Goal: Task Accomplishment & Management: Manage account settings

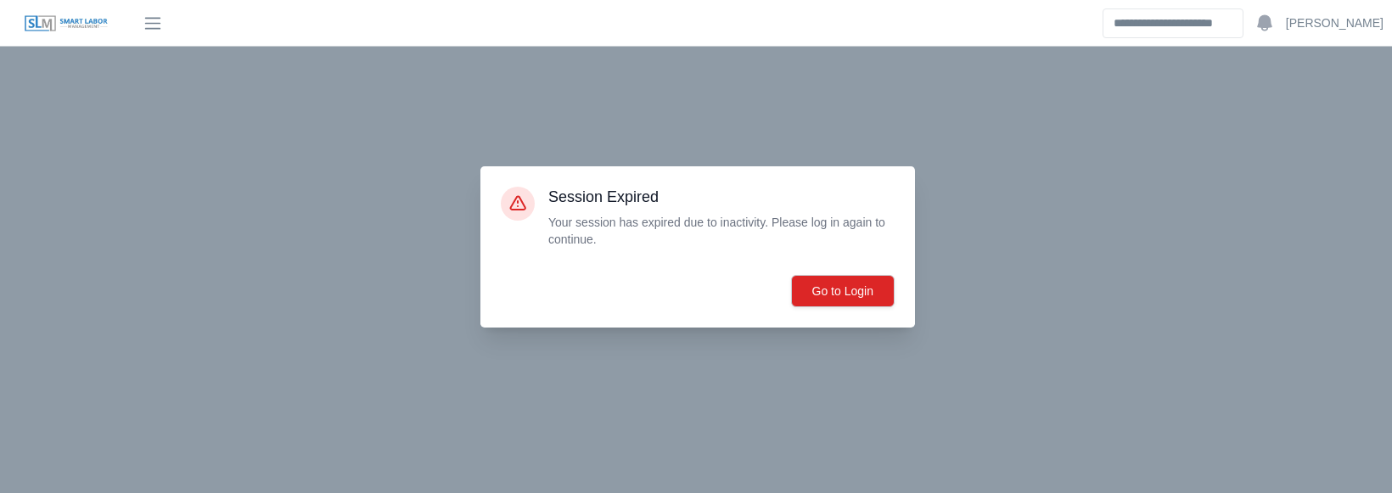
click at [76, 16] on img at bounding box center [66, 23] width 85 height 19
click at [858, 287] on button "Go to Login" at bounding box center [843, 291] width 104 height 32
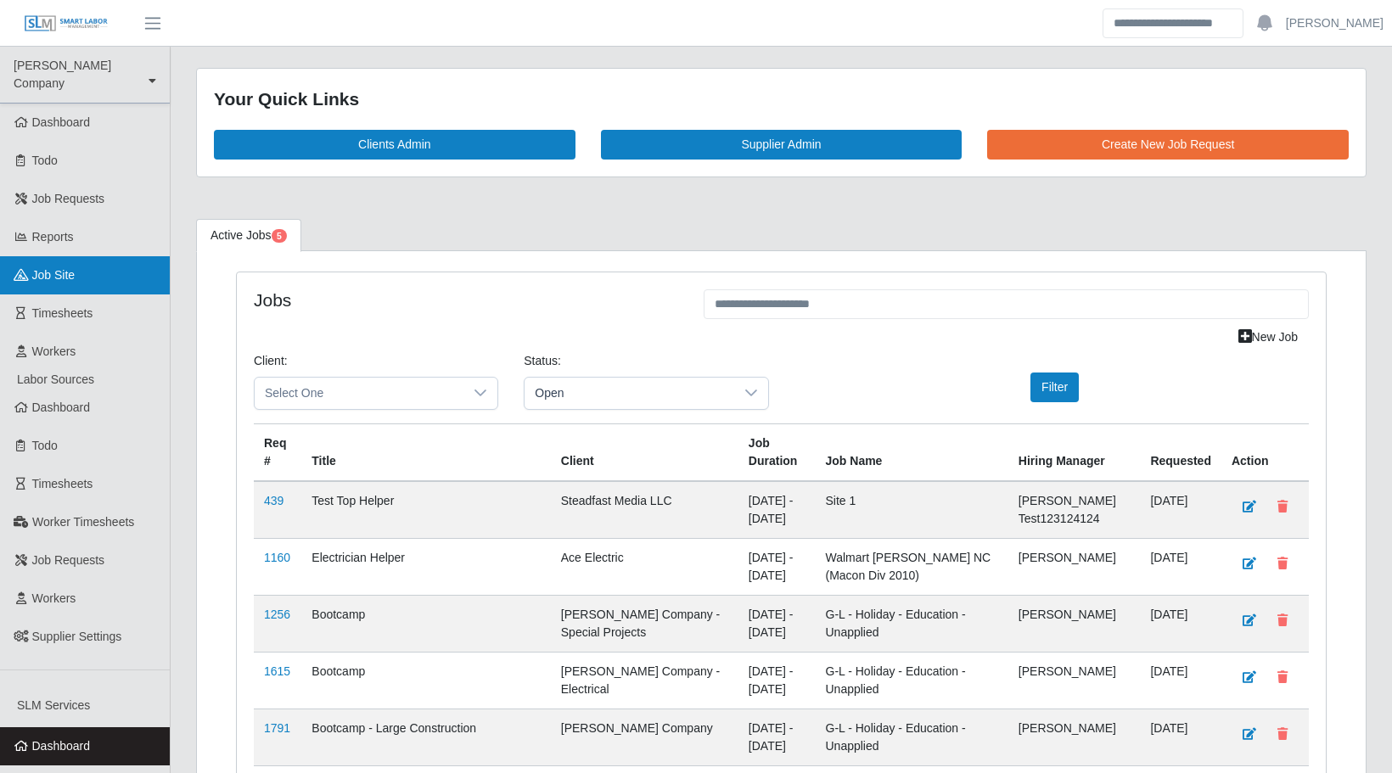
click at [81, 262] on link "job site" at bounding box center [85, 275] width 170 height 38
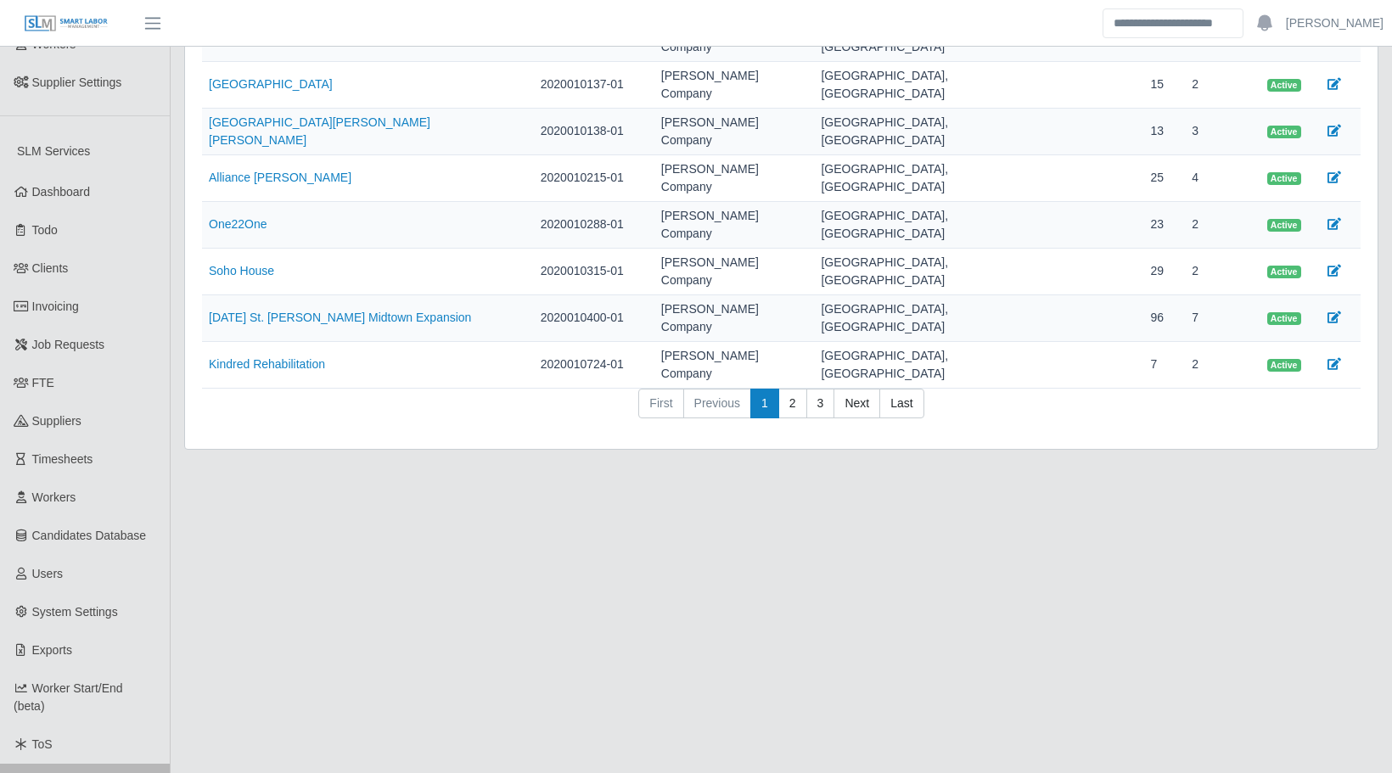
scroll to position [612, 0]
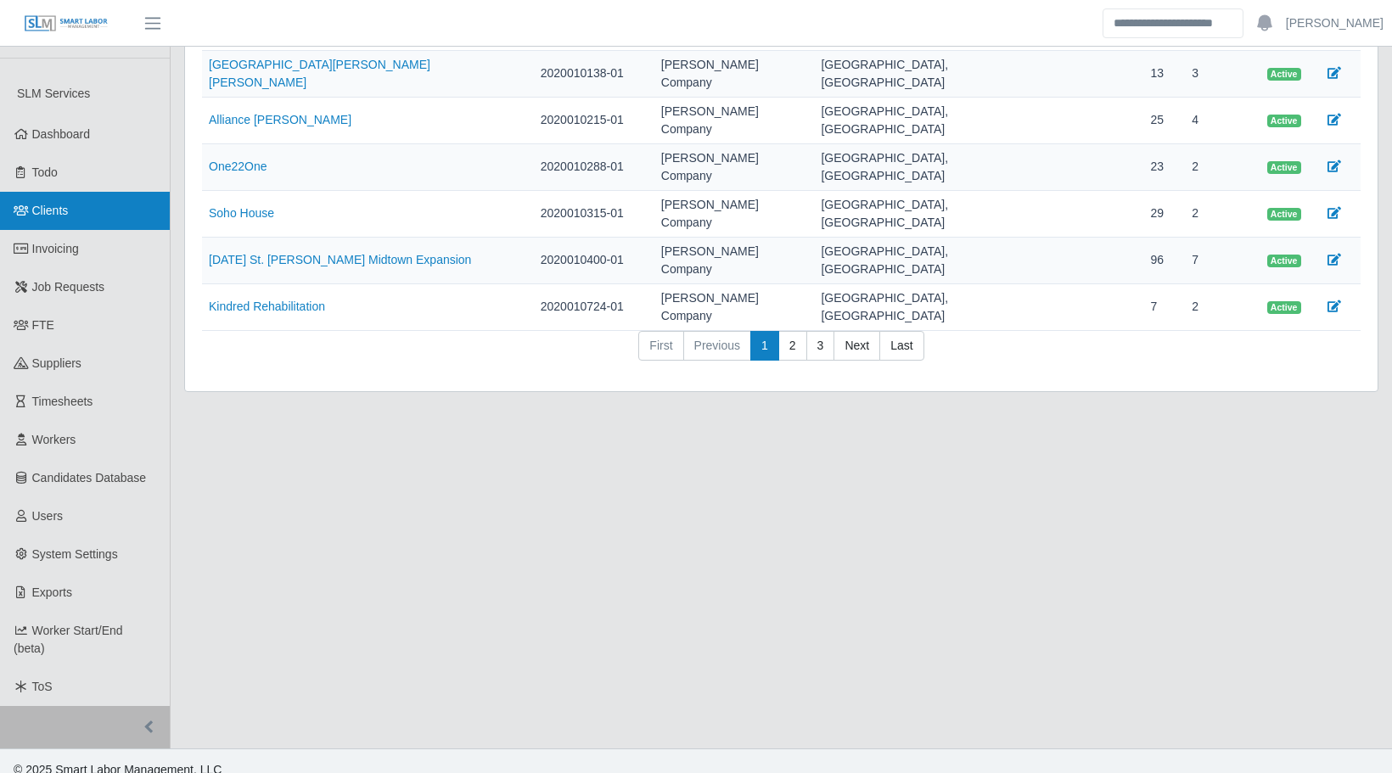
click at [101, 192] on link "Clients" at bounding box center [85, 211] width 170 height 38
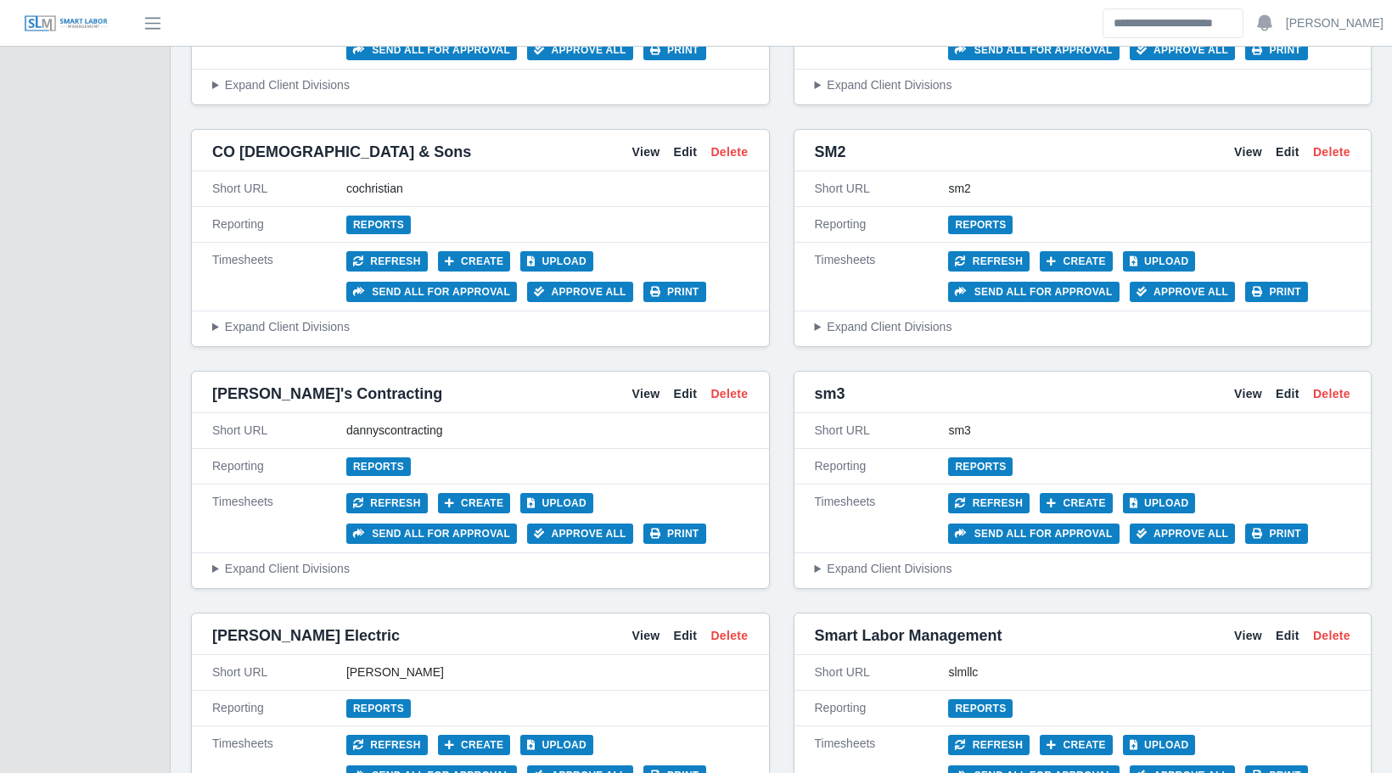
scroll to position [2347, 0]
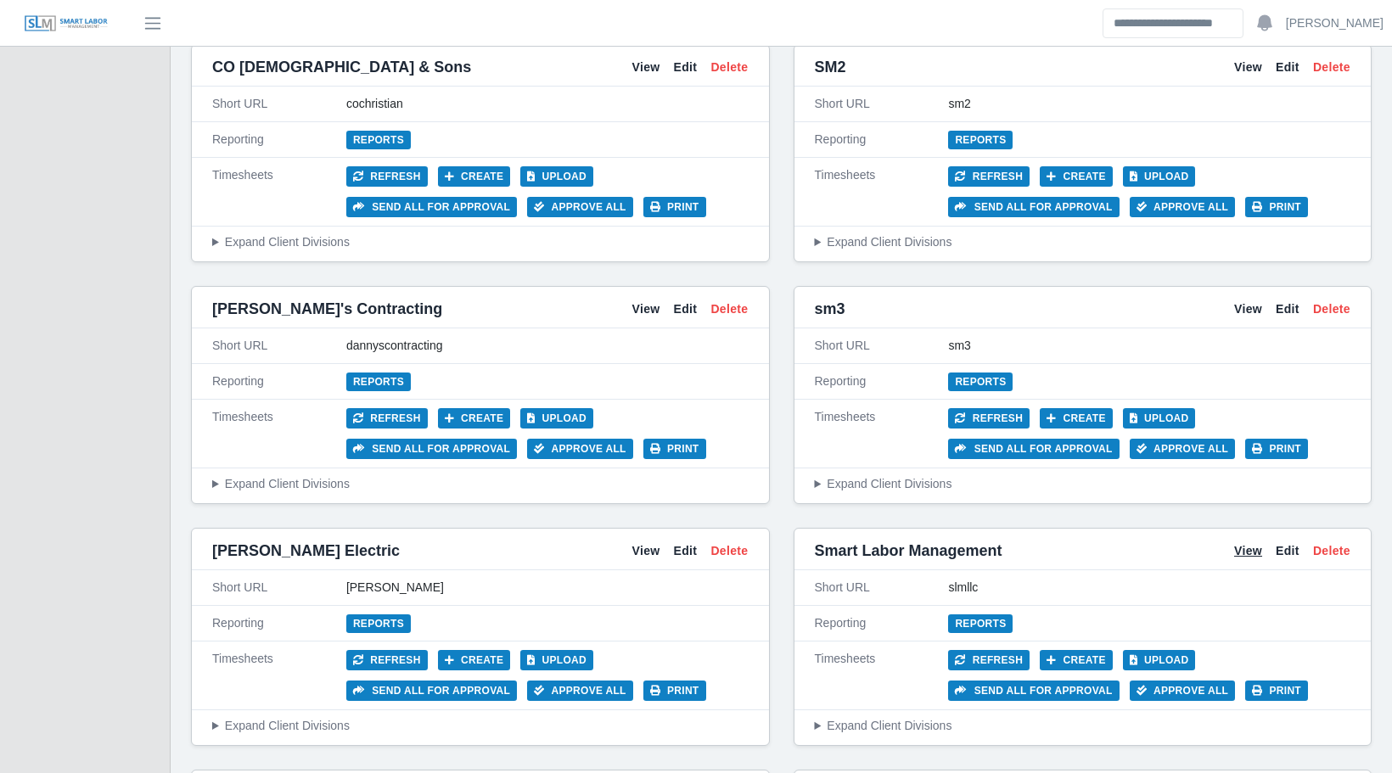
click at [1238, 553] on link "View" at bounding box center [1248, 551] width 28 height 18
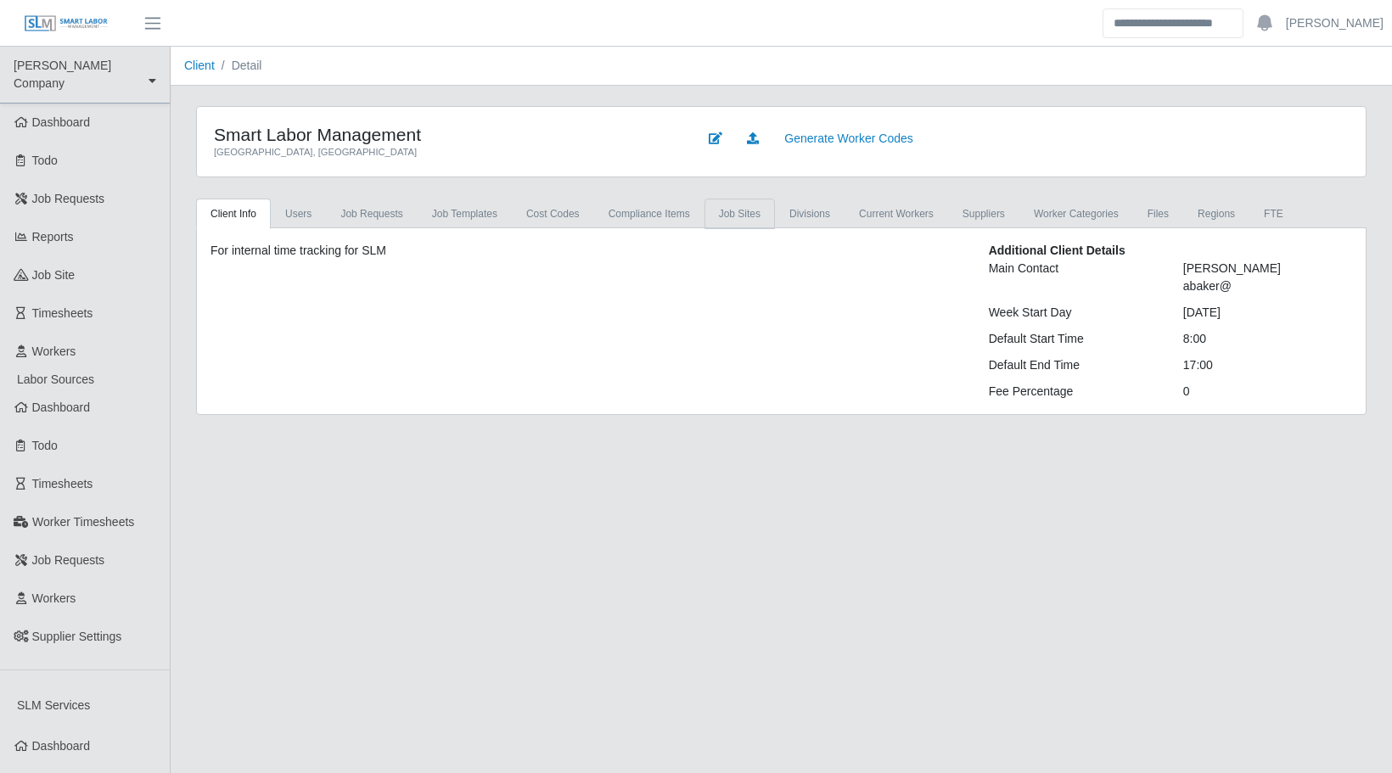
click at [746, 204] on link "job sites" at bounding box center [740, 214] width 70 height 31
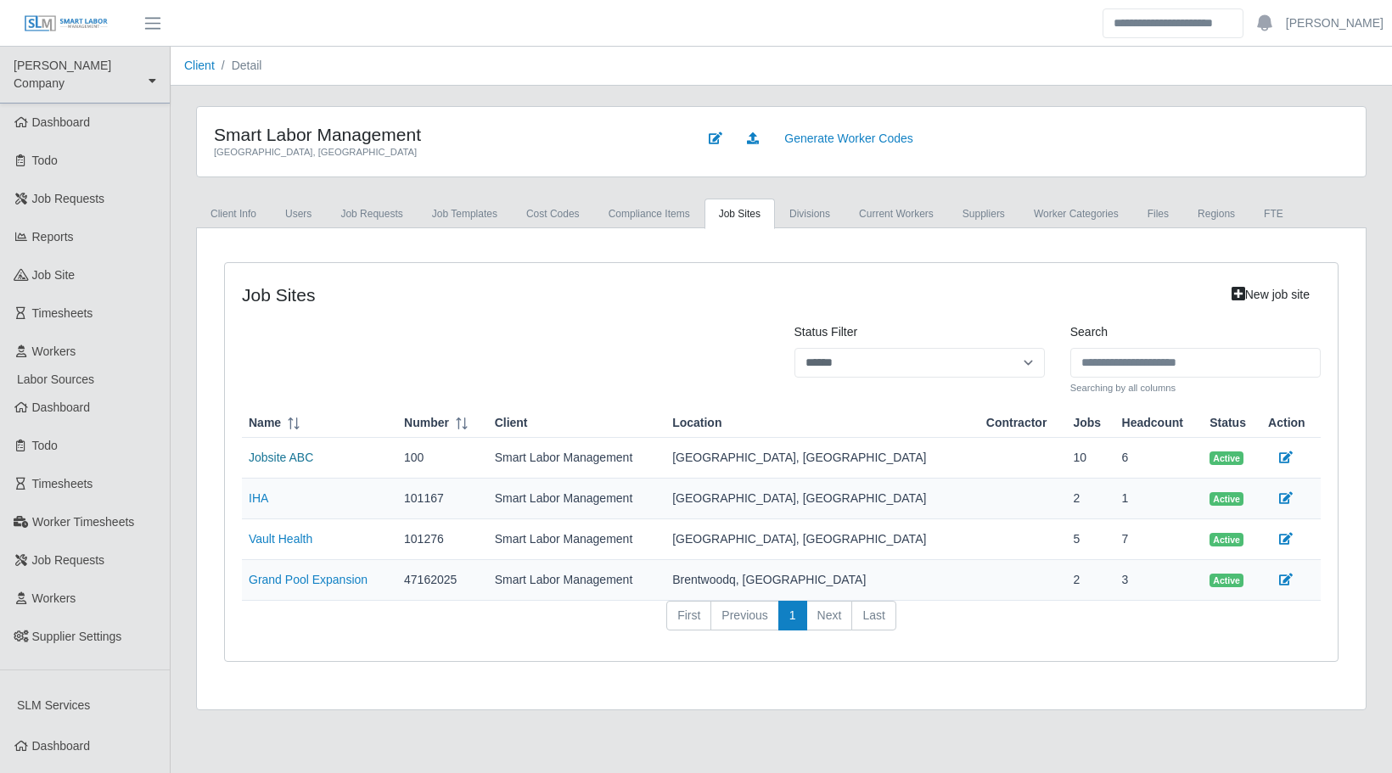
click at [287, 461] on link "Jobsite ABC" at bounding box center [281, 458] width 65 height 14
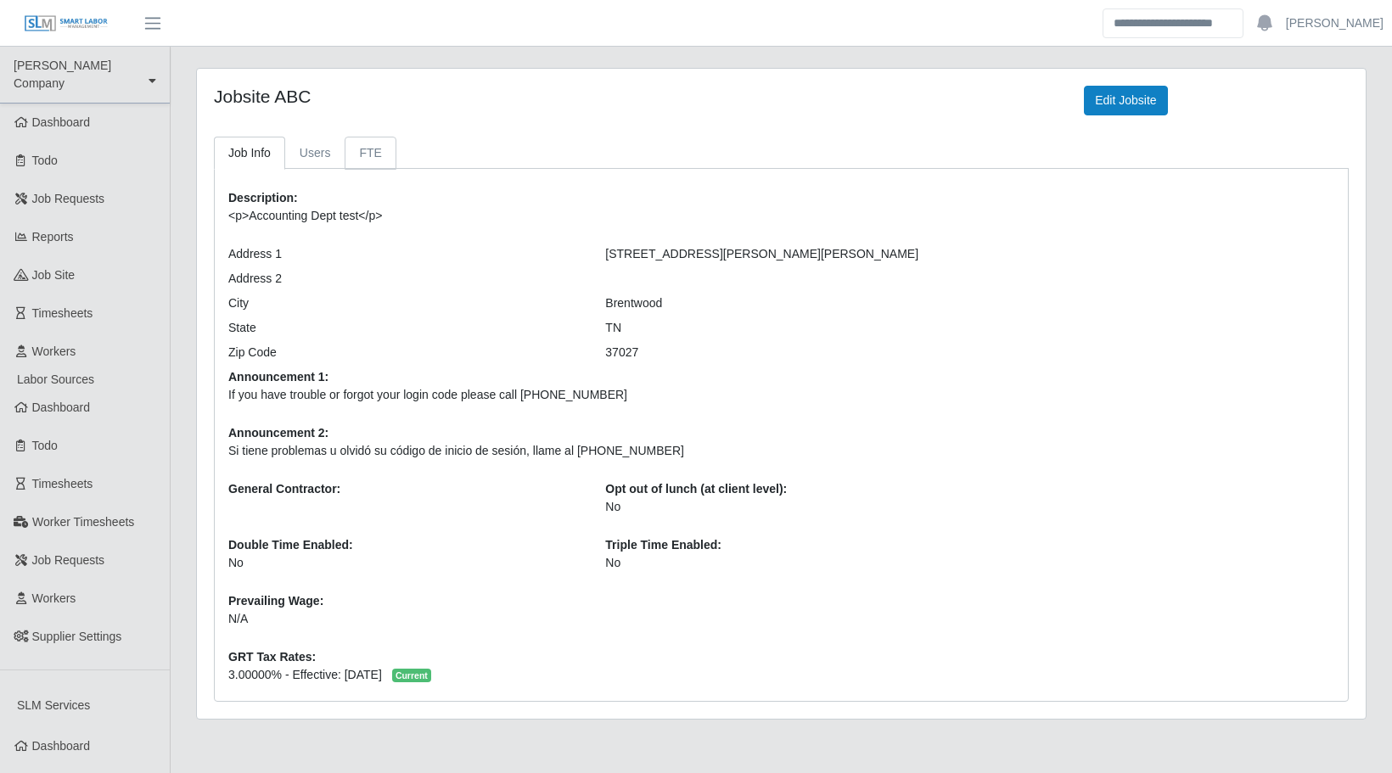
click at [369, 149] on link "FTE" at bounding box center [370, 153] width 51 height 33
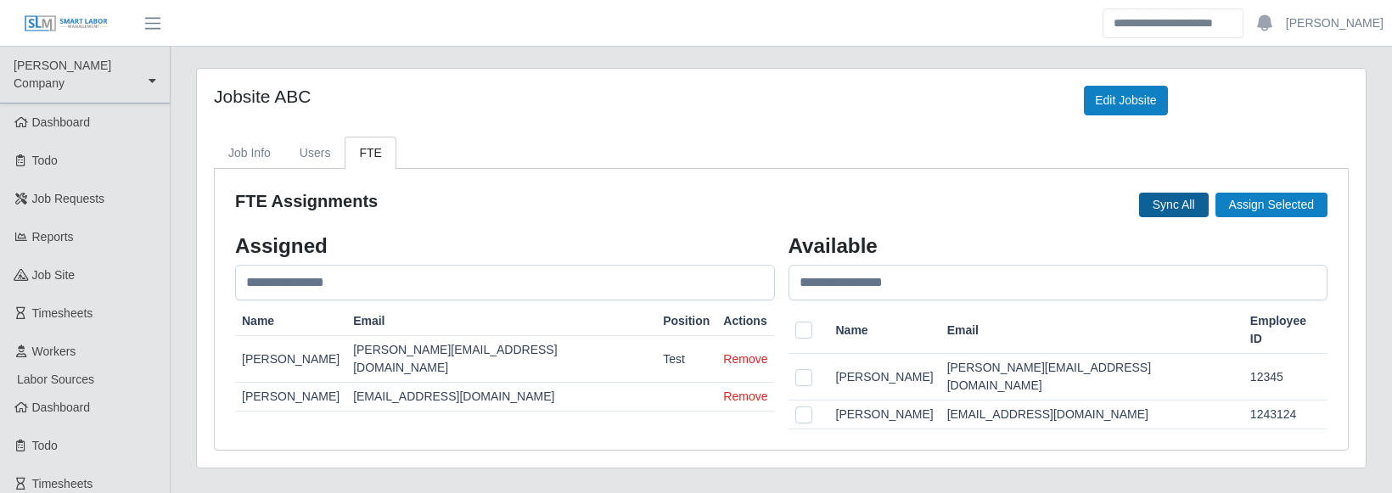
click at [1158, 205] on button "Sync All" at bounding box center [1174, 205] width 70 height 25
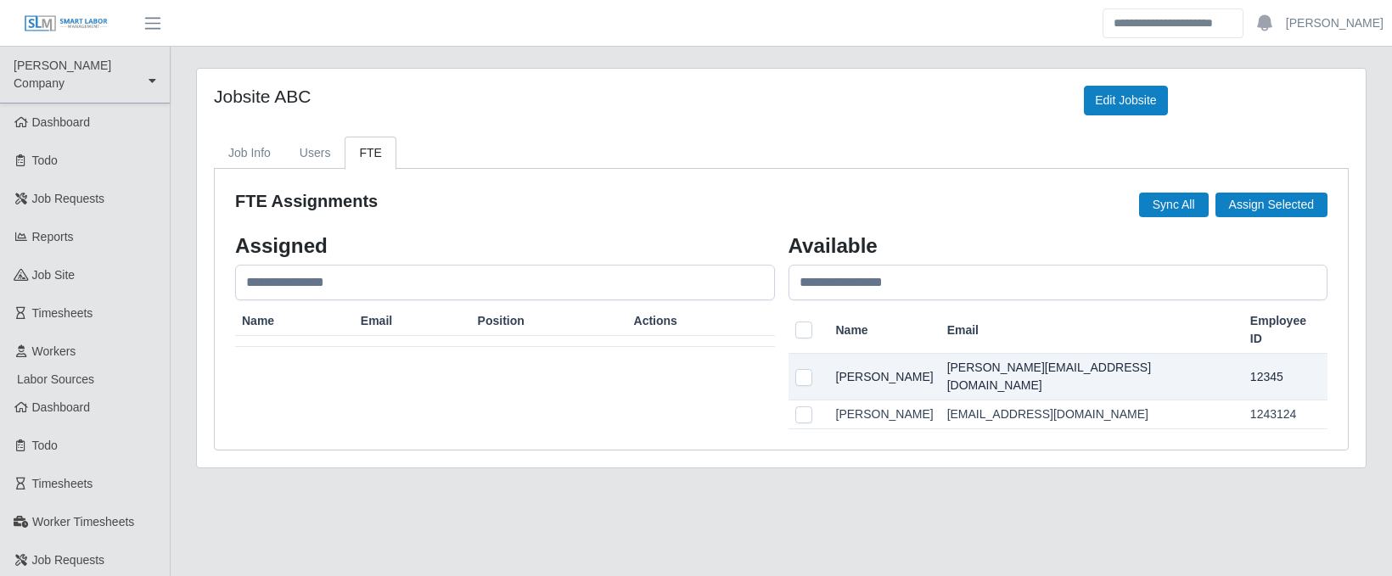
click at [813, 354] on td at bounding box center [809, 377] width 41 height 47
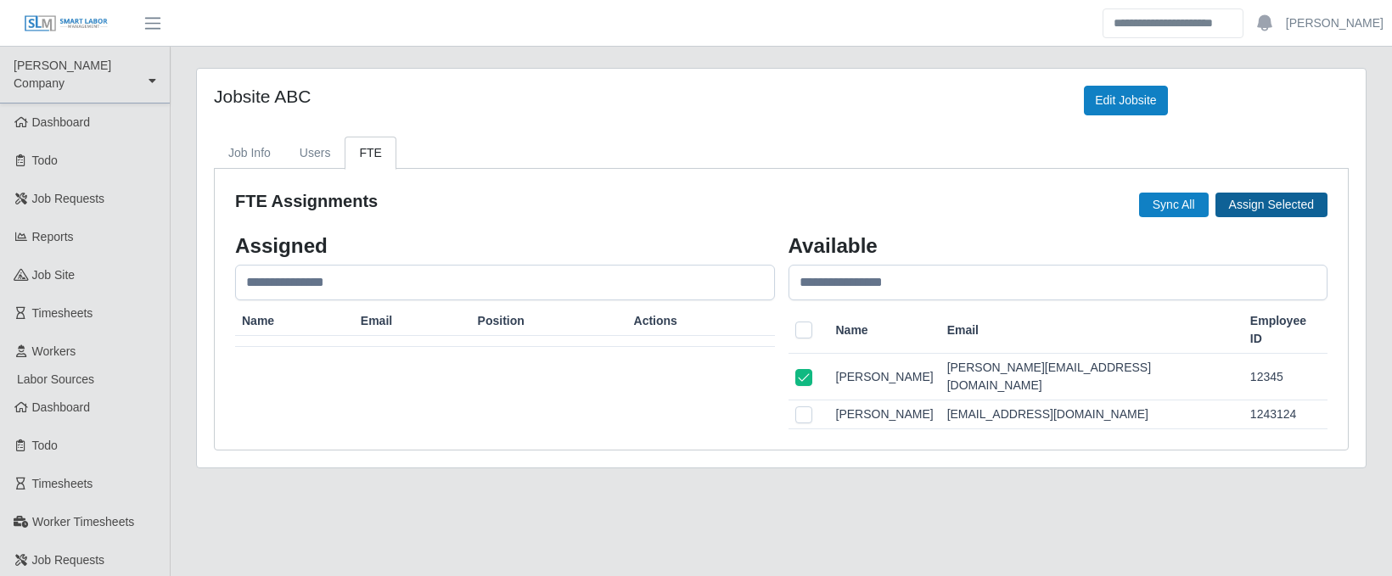
click at [1281, 208] on button "Assign Selected" at bounding box center [1272, 205] width 112 height 25
